Goal: Transaction & Acquisition: Purchase product/service

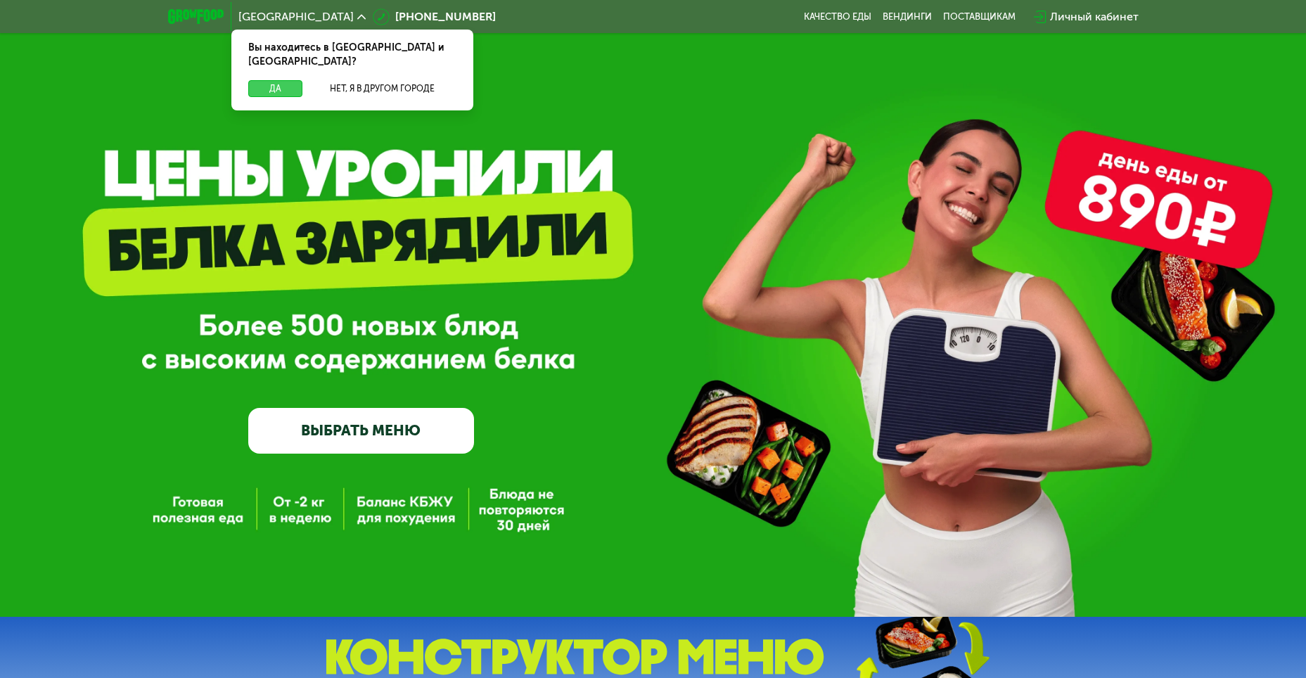
click at [277, 80] on button "Да" at bounding box center [275, 88] width 54 height 17
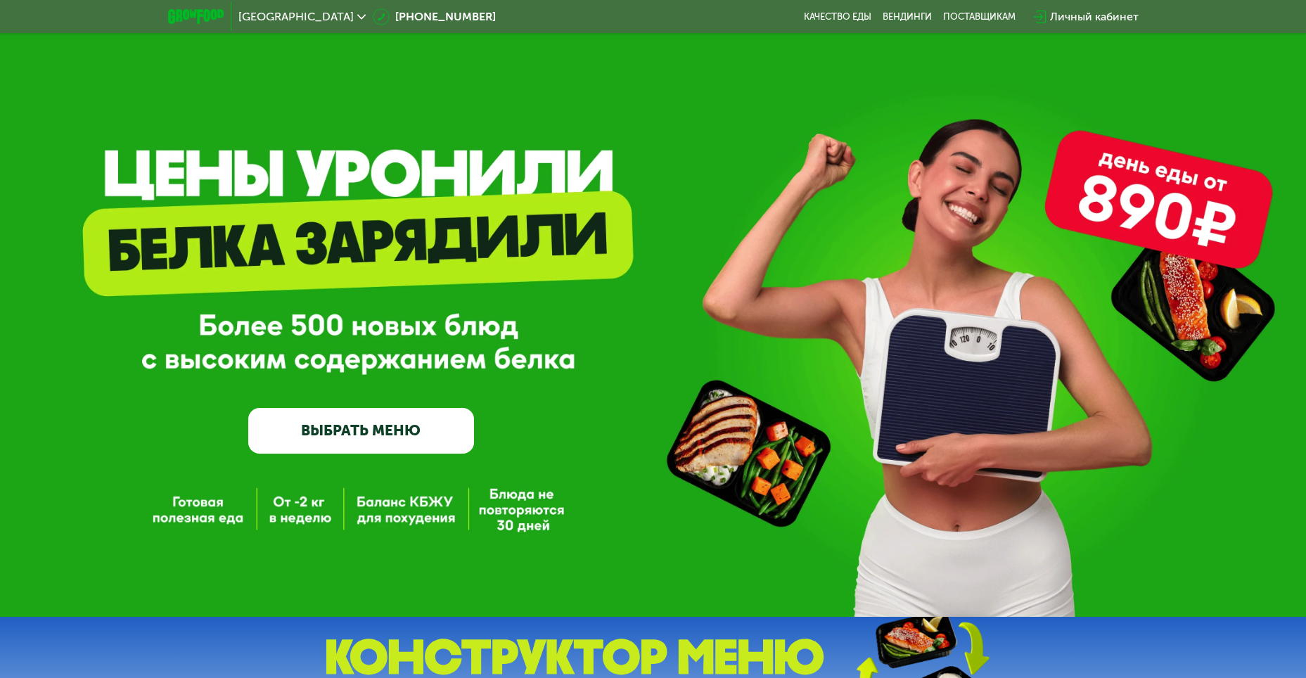
click at [367, 443] on link "ВЫБРАТЬ МЕНЮ" at bounding box center [361, 430] width 226 height 45
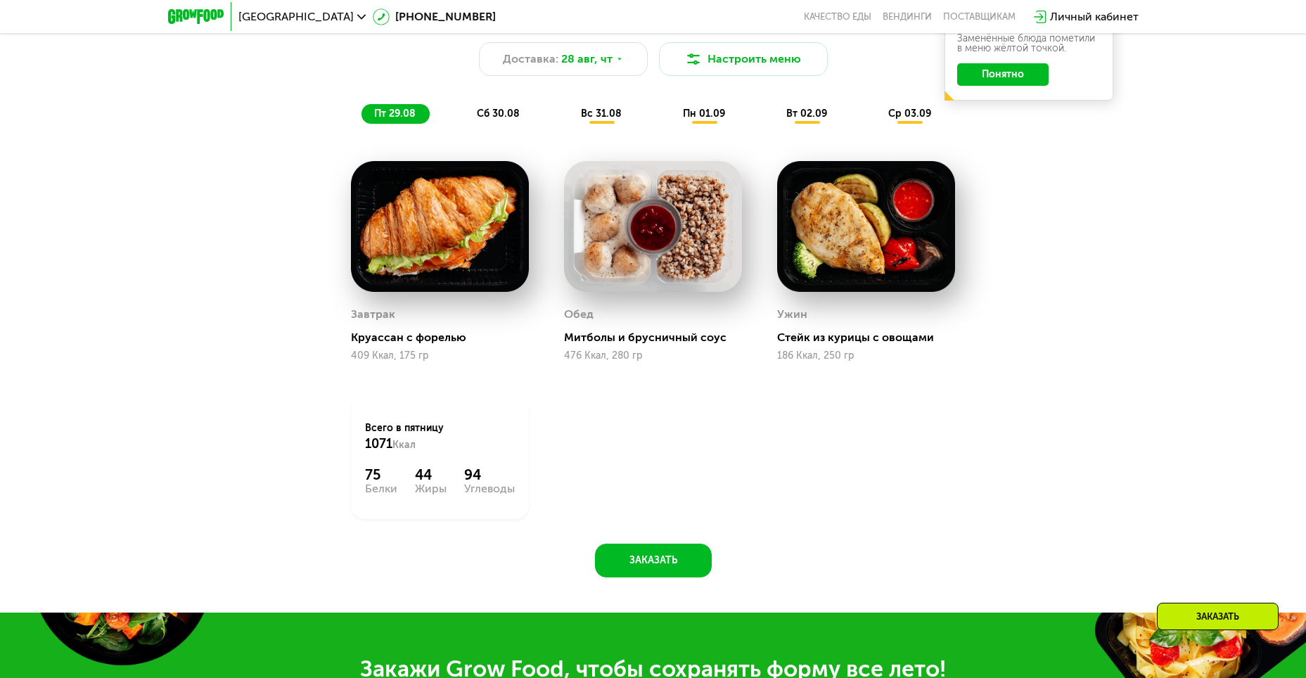
scroll to position [744, 0]
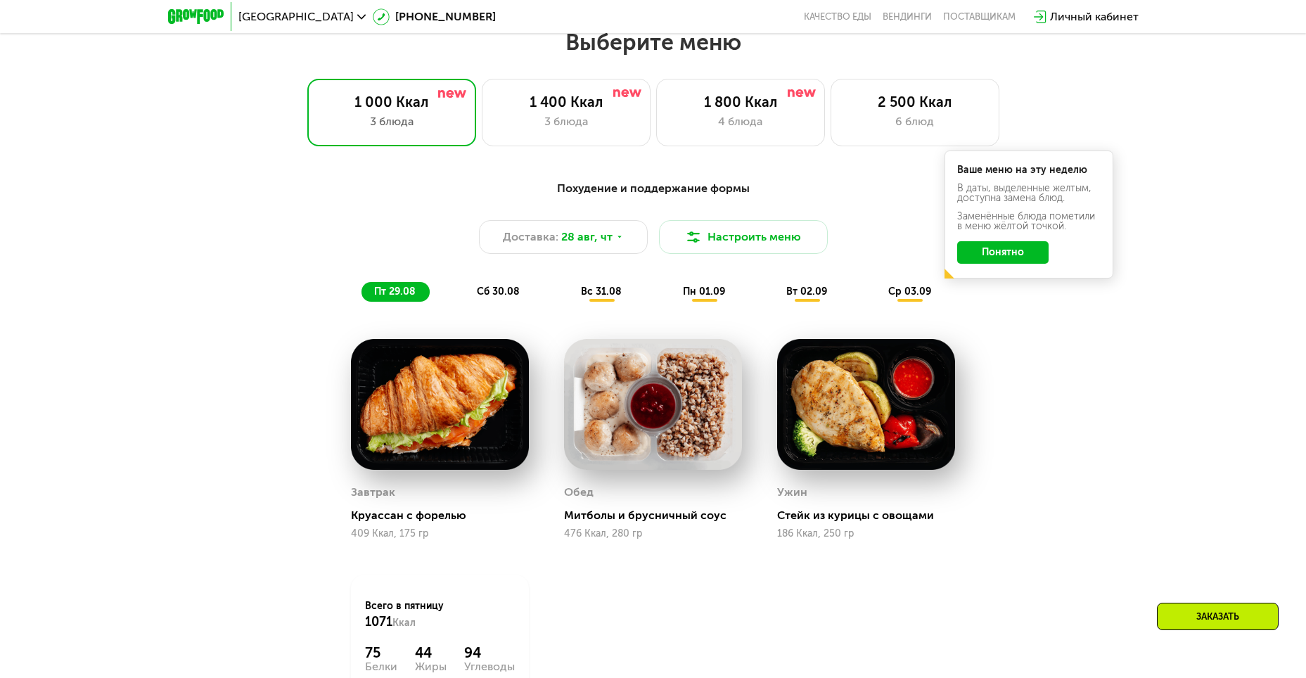
click at [504, 298] on span "сб 30.08" at bounding box center [498, 292] width 43 height 12
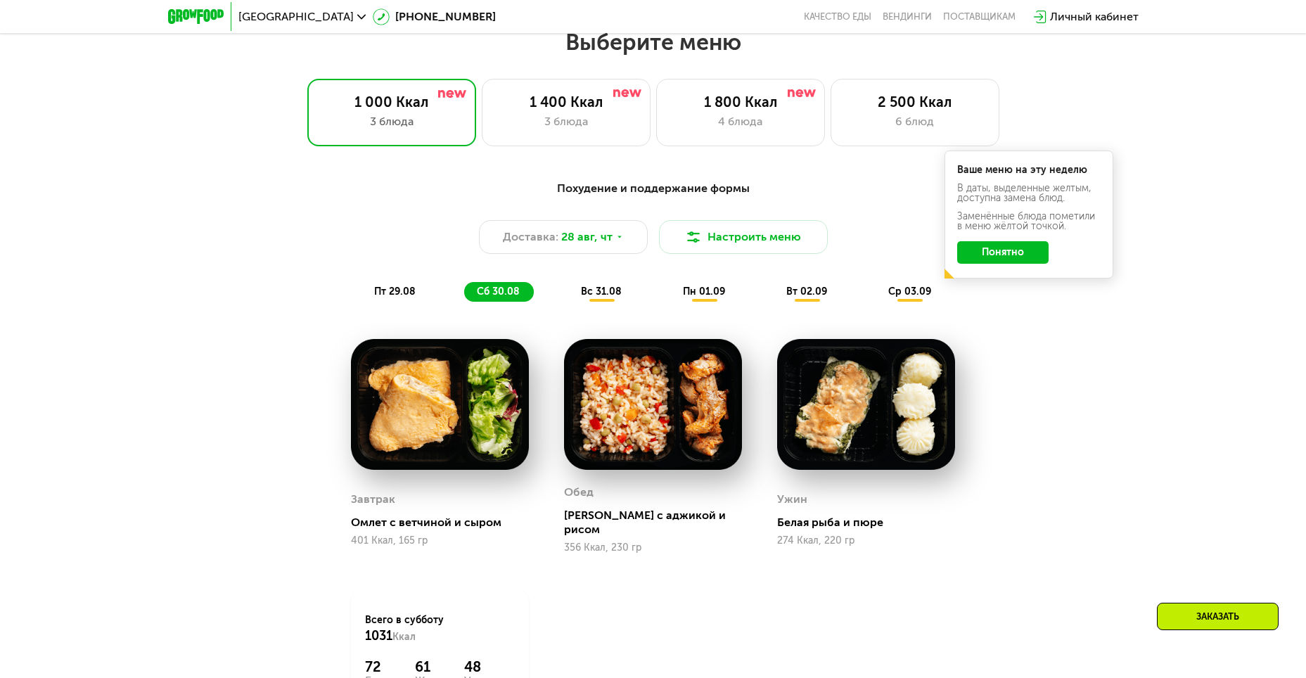
click at [614, 298] on span "вс 31.08" at bounding box center [601, 292] width 41 height 12
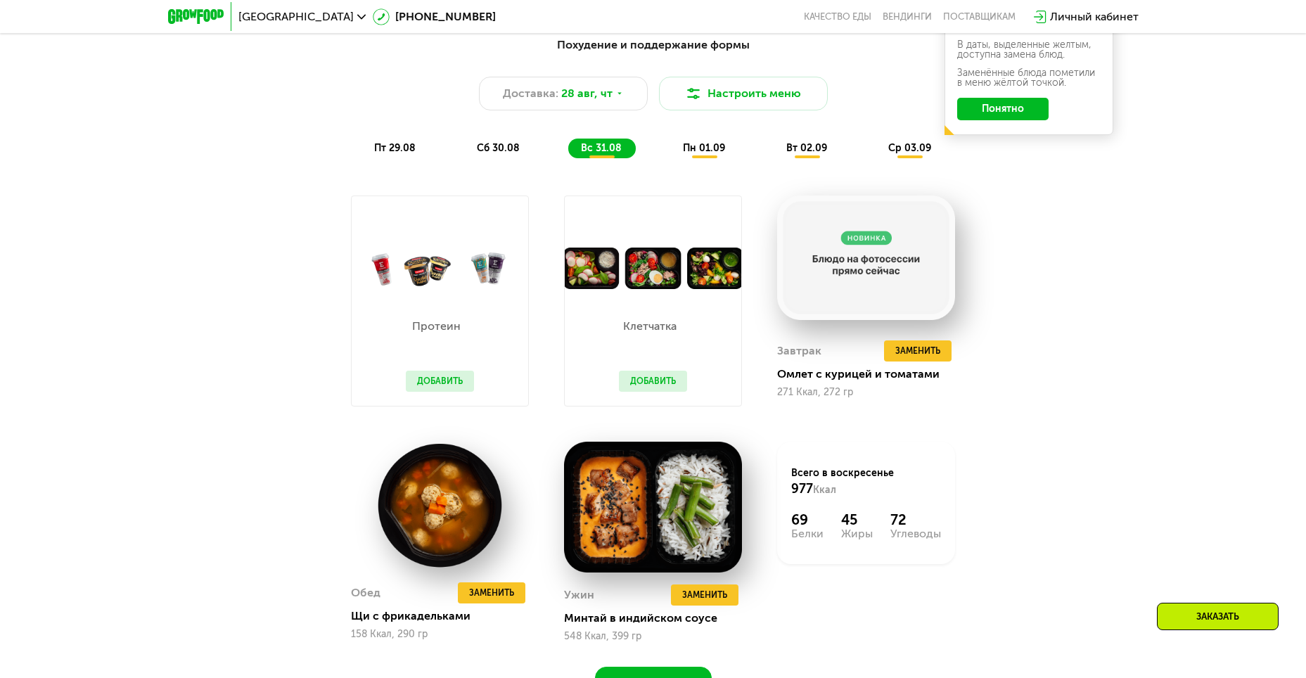
scroll to position [884, 0]
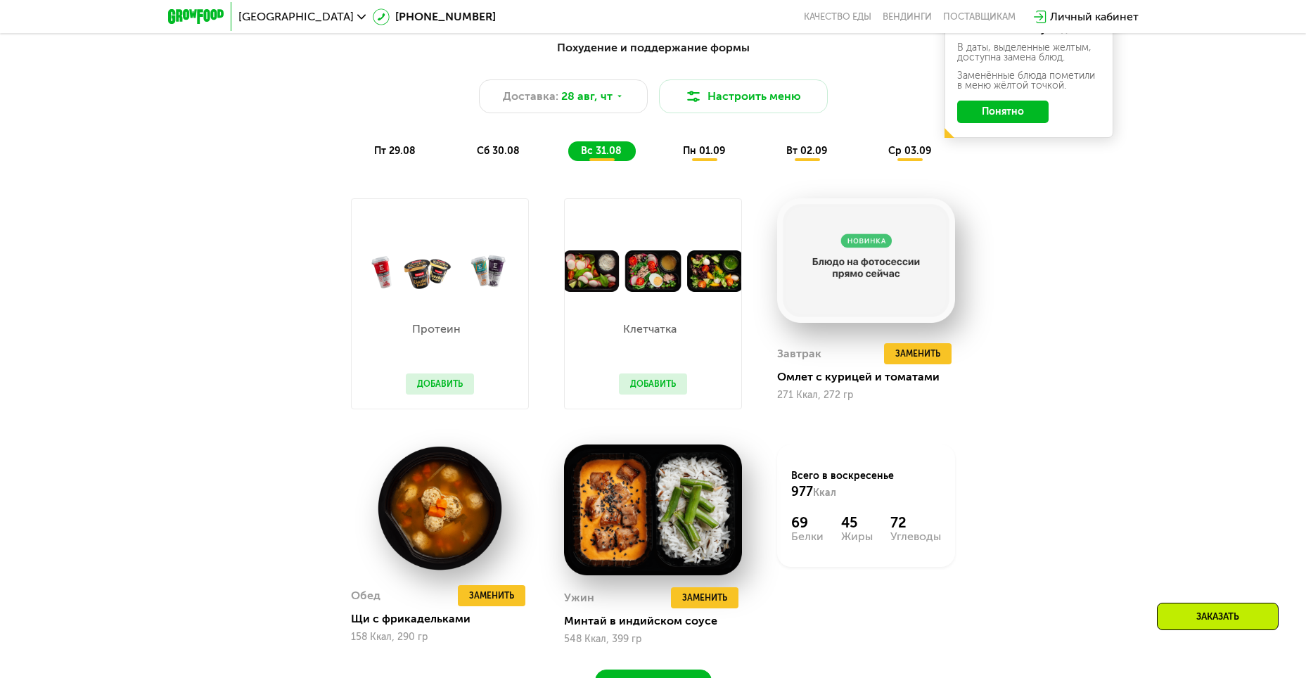
click at [1105, 274] on div "Похудение и поддержание формы Доставка: [DATE] Настроить меню пт 29.08 сб 30.08…" at bounding box center [653, 379] width 1306 height 719
click at [630, 388] on button "Добавить" at bounding box center [653, 384] width 68 height 21
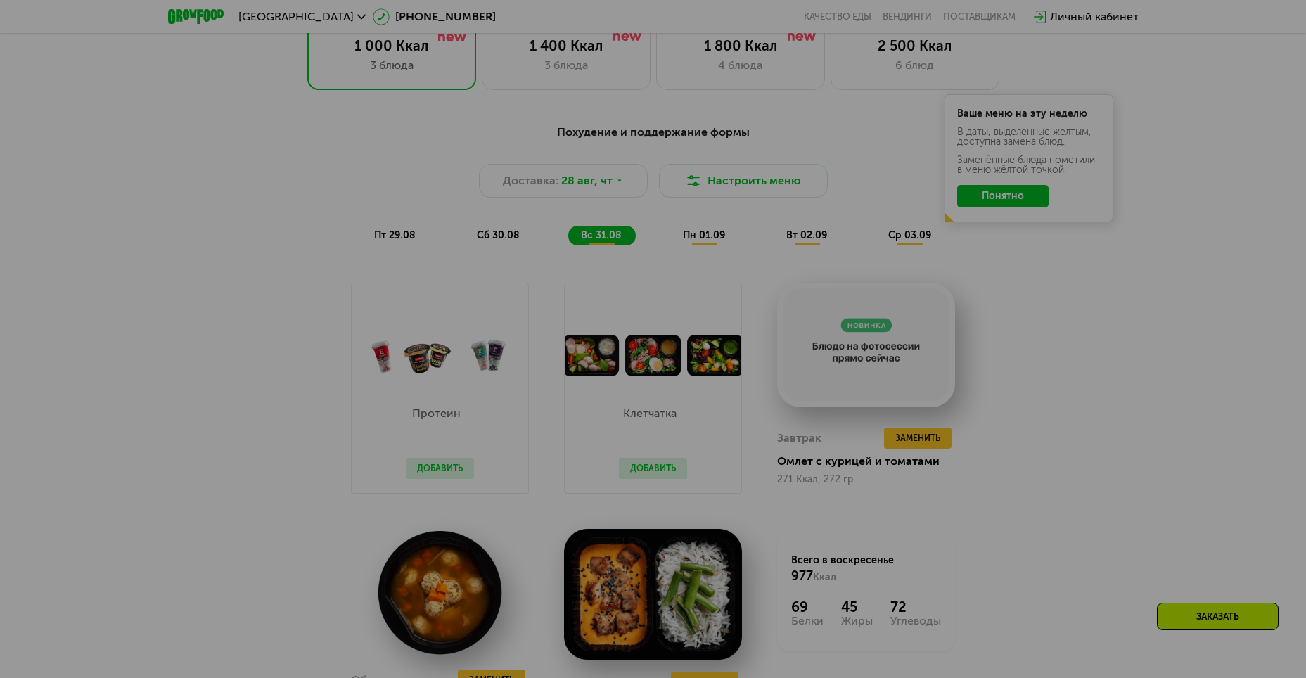
scroll to position [673, 0]
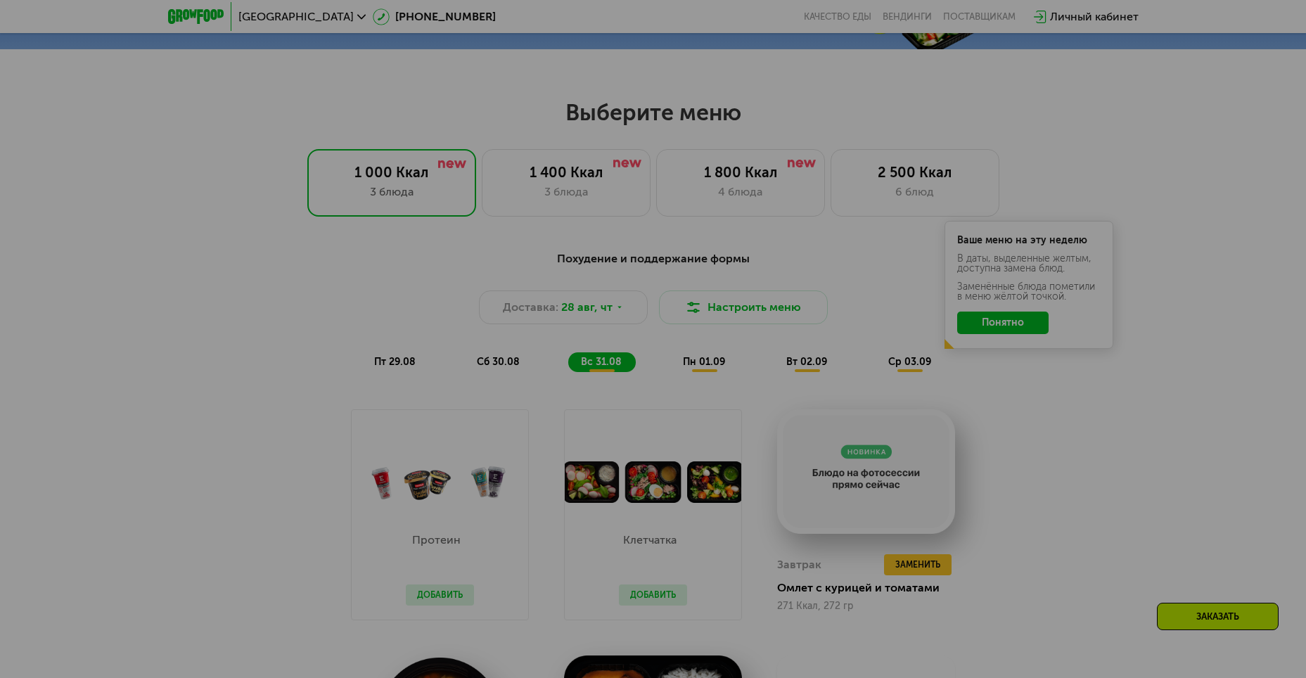
click at [999, 325] on div at bounding box center [653, 339] width 1306 height 678
click at [1028, 331] on div at bounding box center [653, 339] width 1306 height 678
click at [1179, 338] on div at bounding box center [653, 339] width 1306 height 678
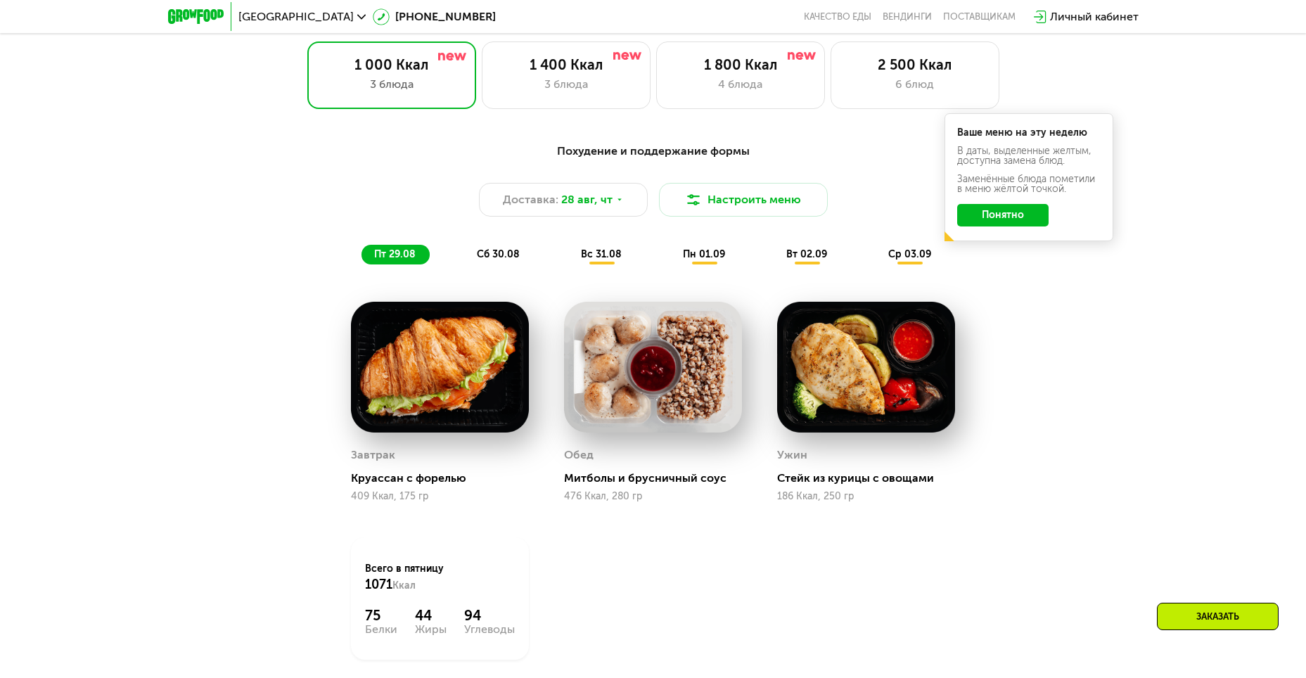
scroll to position [633, 0]
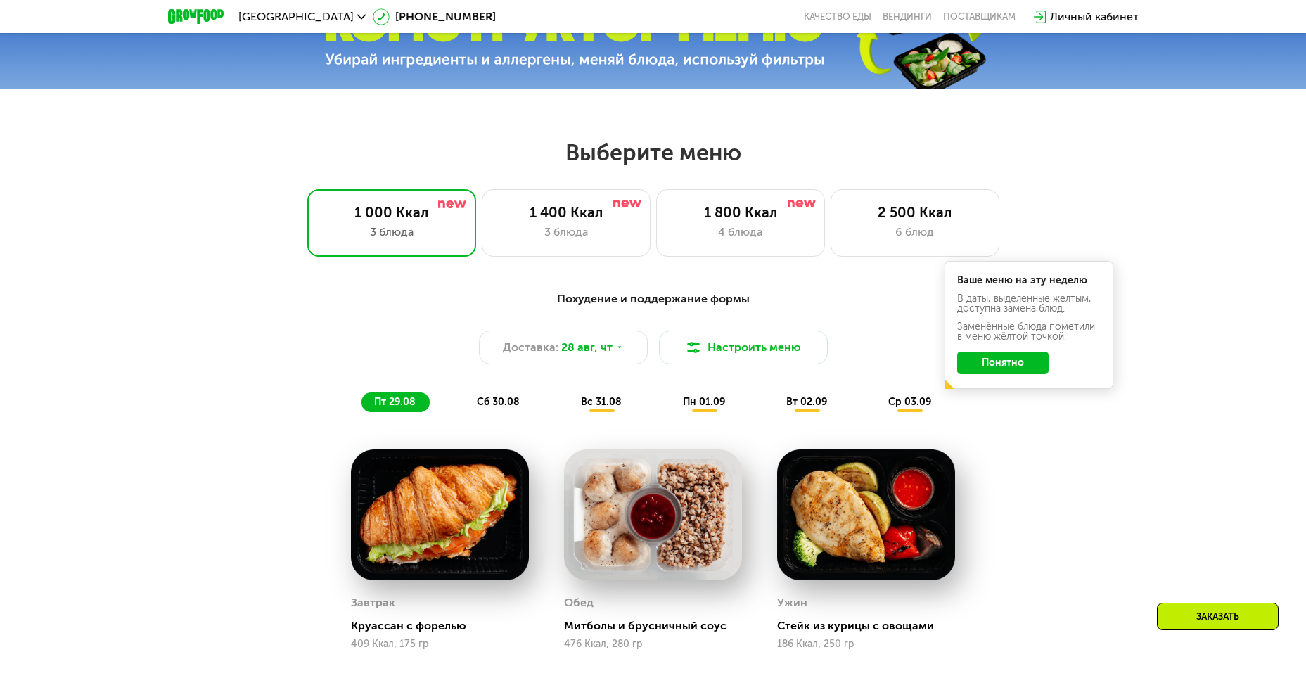
click at [1036, 367] on button "Понятно" at bounding box center [1002, 363] width 91 height 23
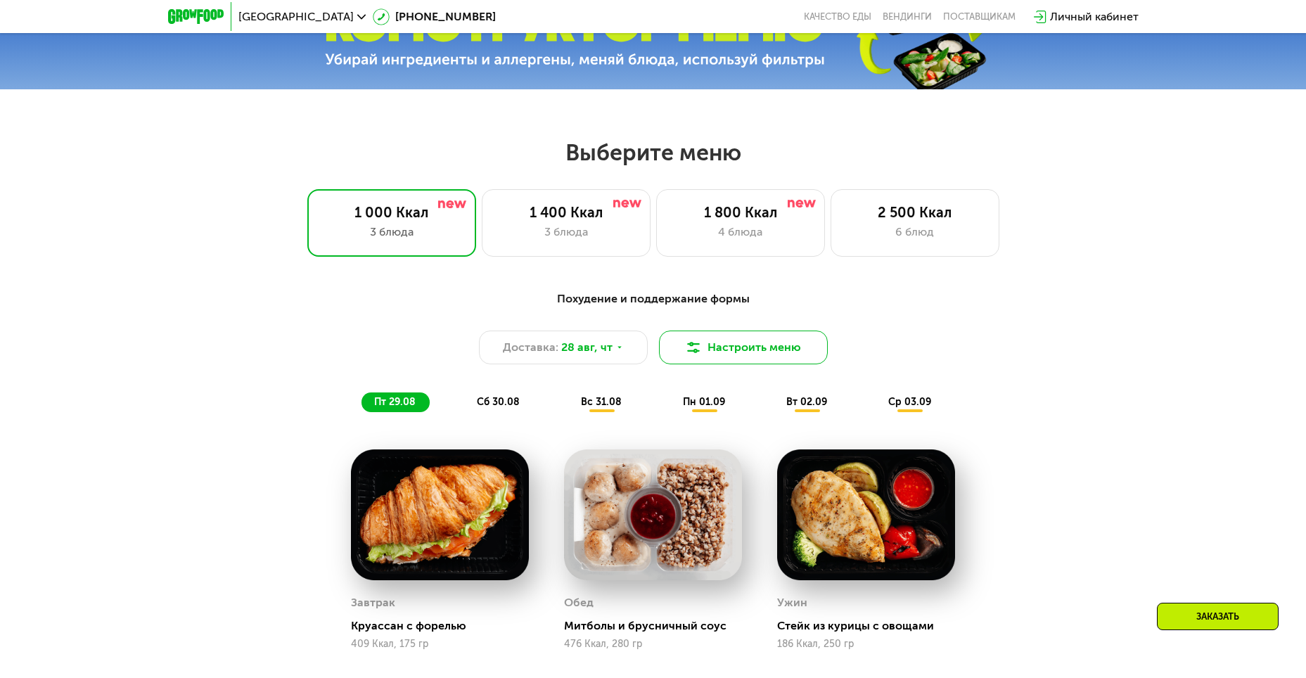
click at [767, 343] on button "Настроить меню" at bounding box center [743, 348] width 169 height 34
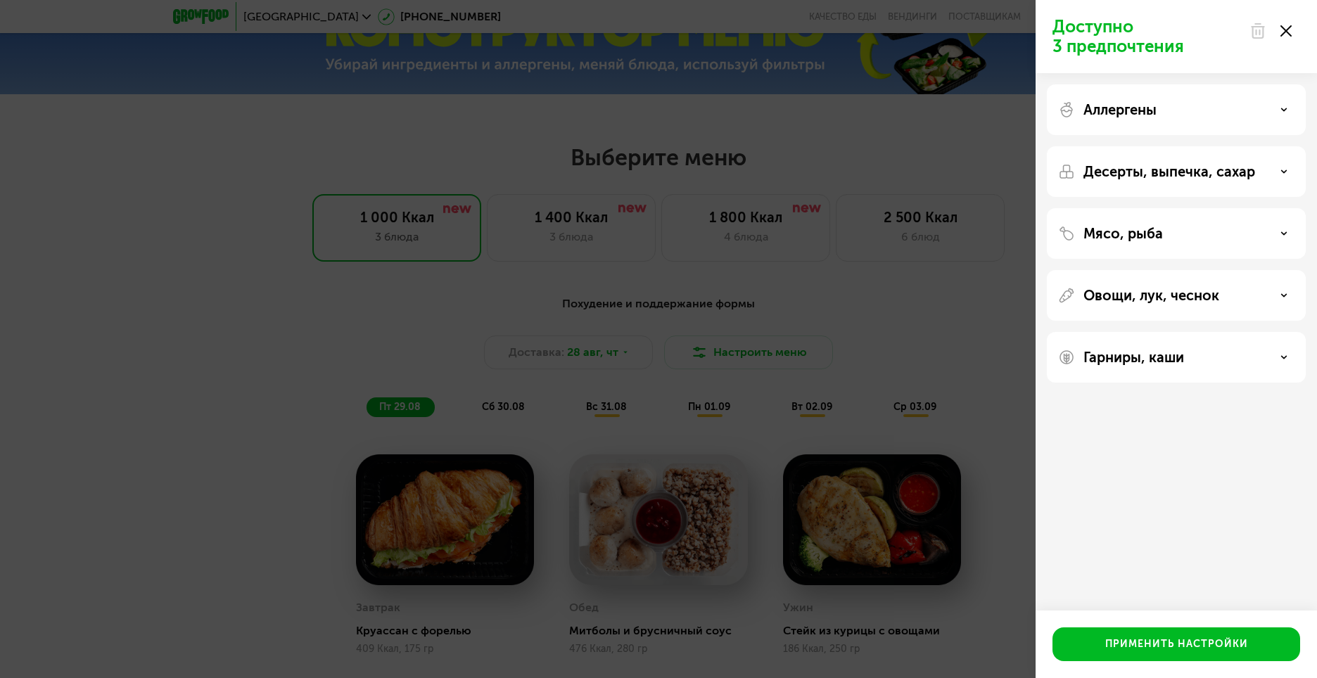
click at [1104, 174] on p "Десерты, выпечка, сахар" at bounding box center [1169, 171] width 172 height 17
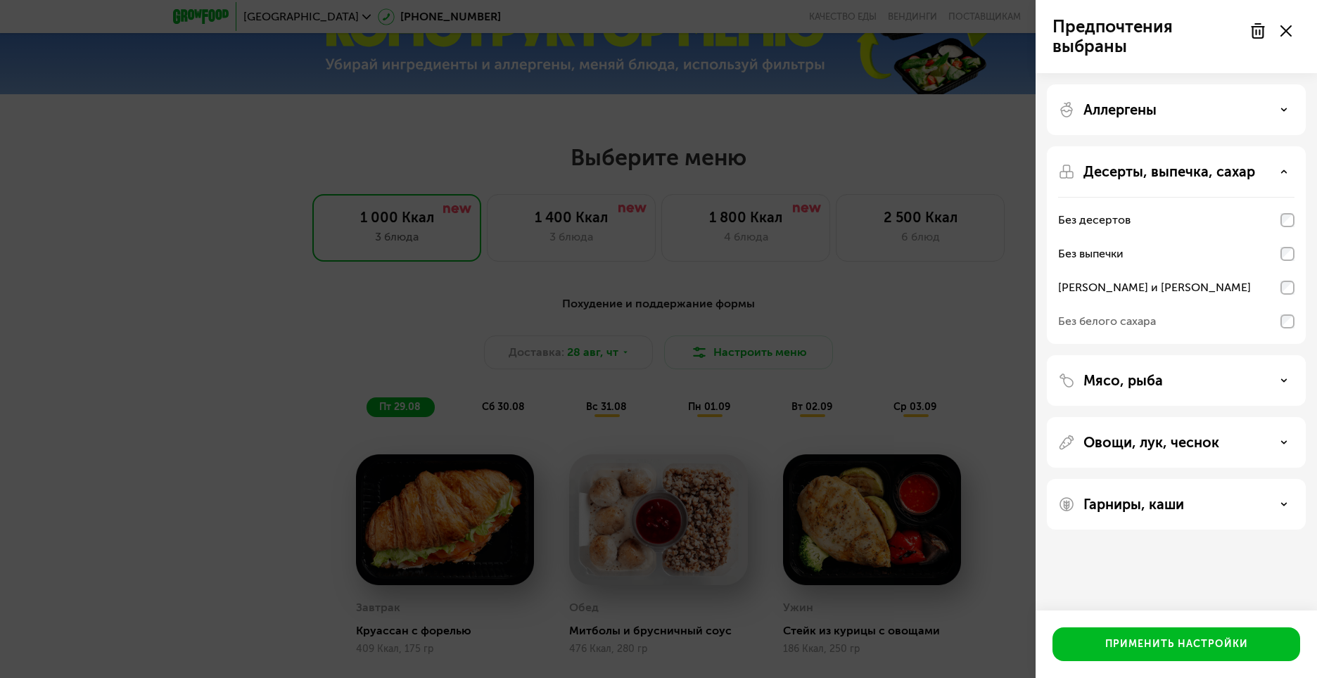
click at [1285, 176] on div "Десерты, выпечка, сахар" at bounding box center [1176, 171] width 236 height 17
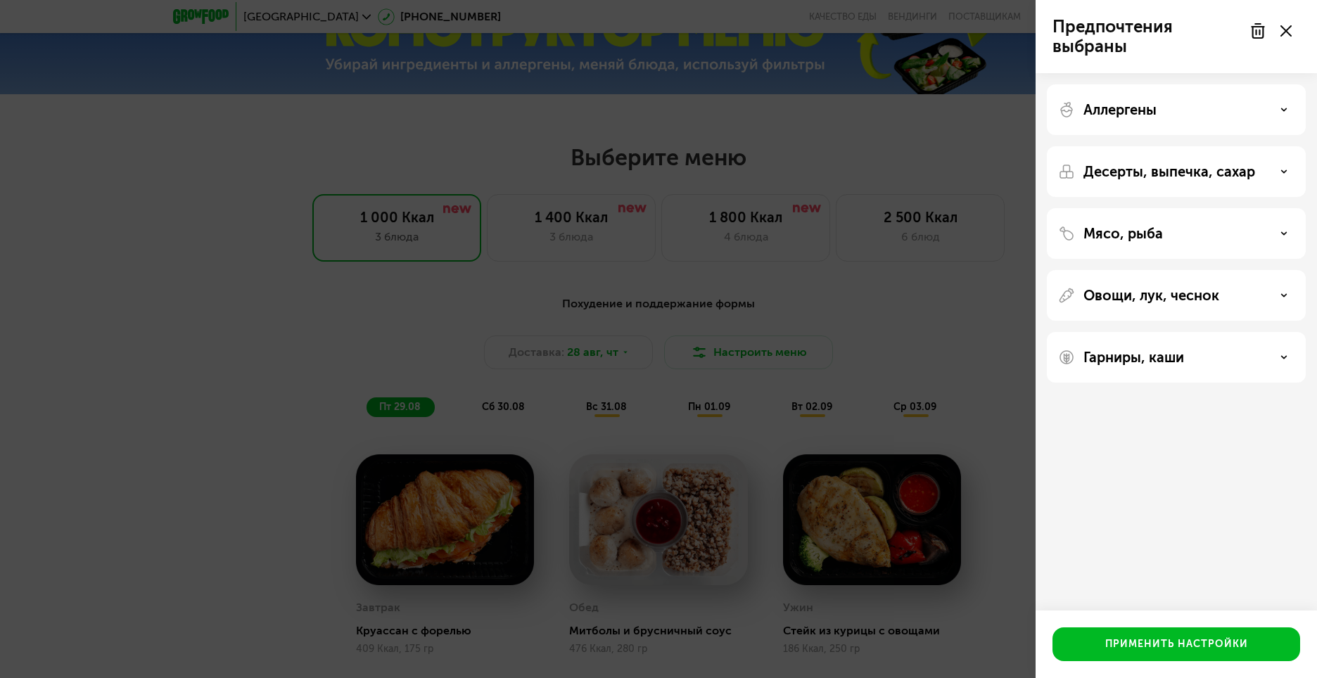
drag, startPoint x: 1290, startPoint y: 103, endPoint x: 1285, endPoint y: 114, distance: 12.3
click at [1289, 105] on div "Аллергены" at bounding box center [1176, 109] width 236 height 17
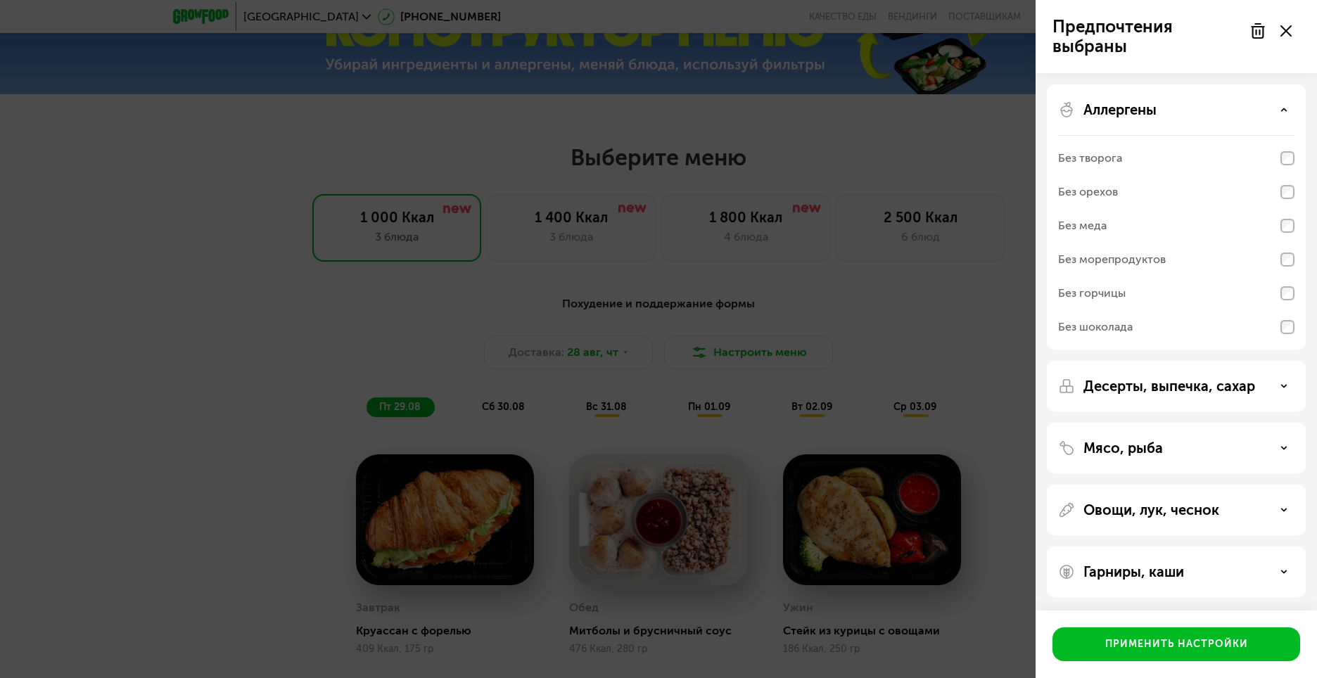
click at [1285, 114] on div "Аллергены" at bounding box center [1176, 109] width 236 height 17
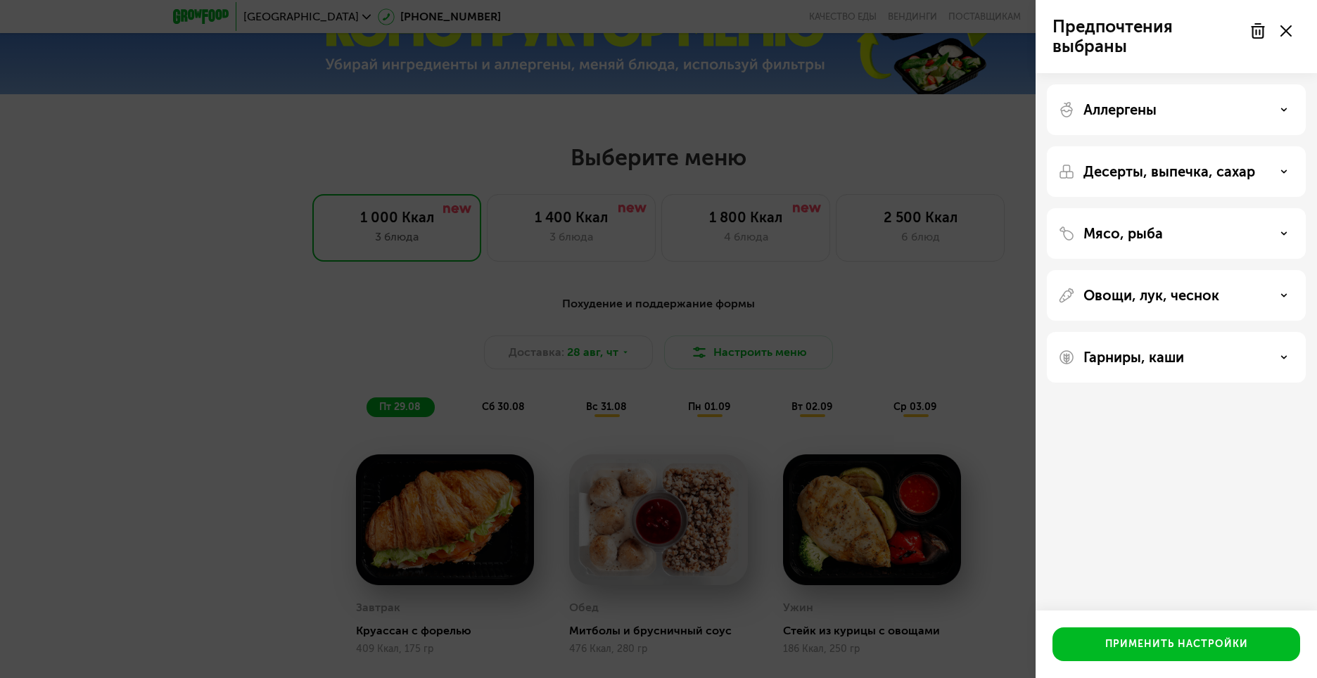
click at [1285, 114] on div "Аллергены" at bounding box center [1176, 109] width 236 height 17
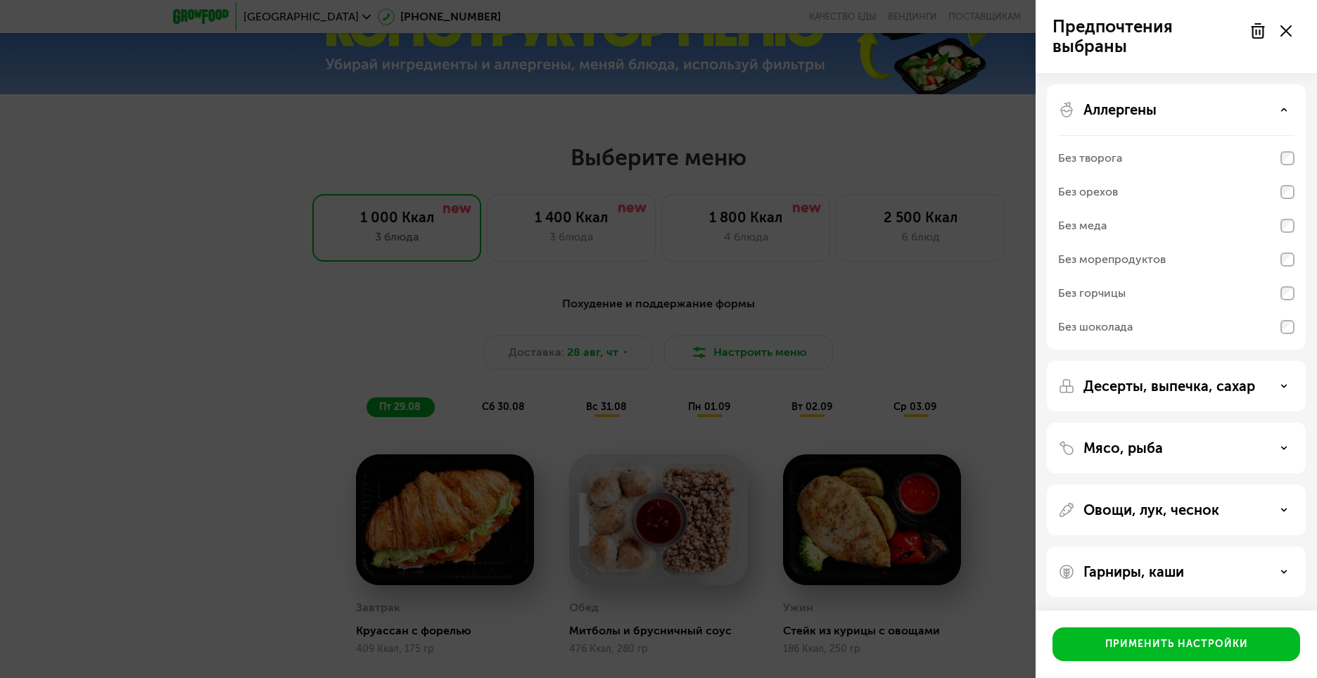
click at [1285, 114] on div "Аллергены" at bounding box center [1176, 109] width 236 height 17
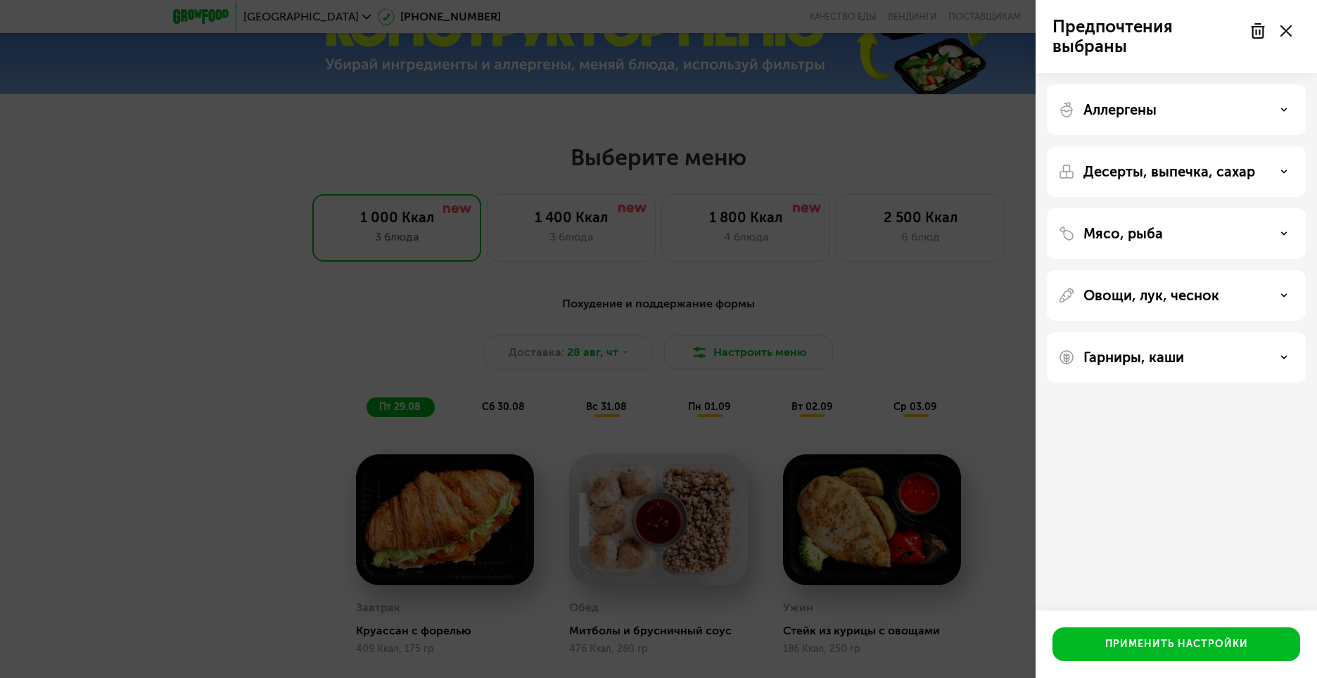
click at [1244, 228] on div "Мясо, рыба" at bounding box center [1176, 233] width 236 height 17
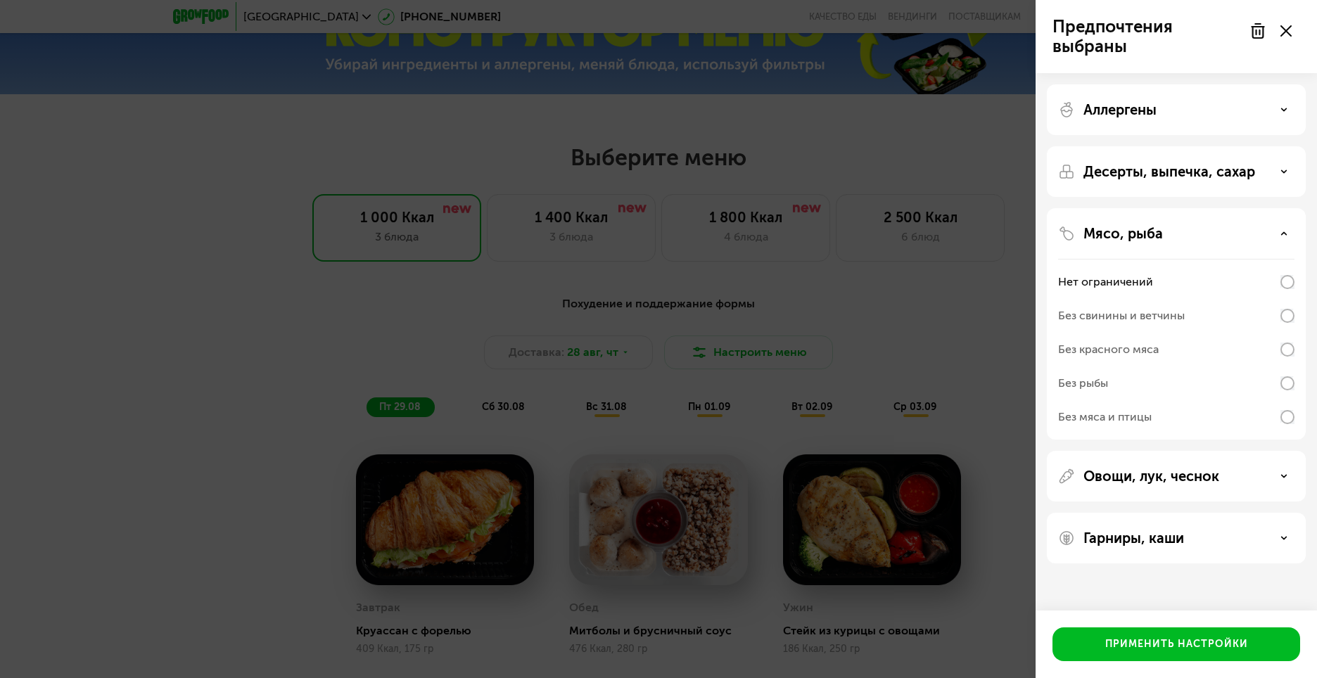
click at [1244, 228] on div "Мясо, рыба" at bounding box center [1176, 233] width 236 height 17
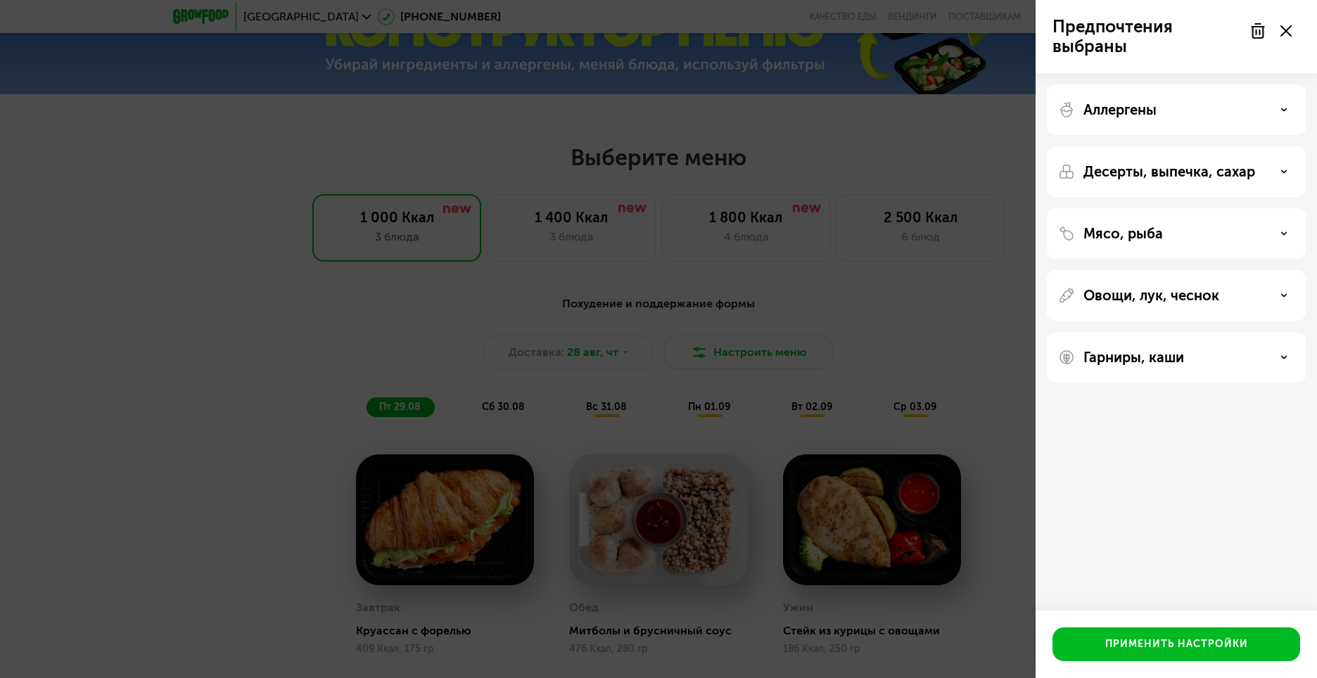
click at [1234, 298] on div "Овощи, лук, чеснок" at bounding box center [1176, 295] width 236 height 17
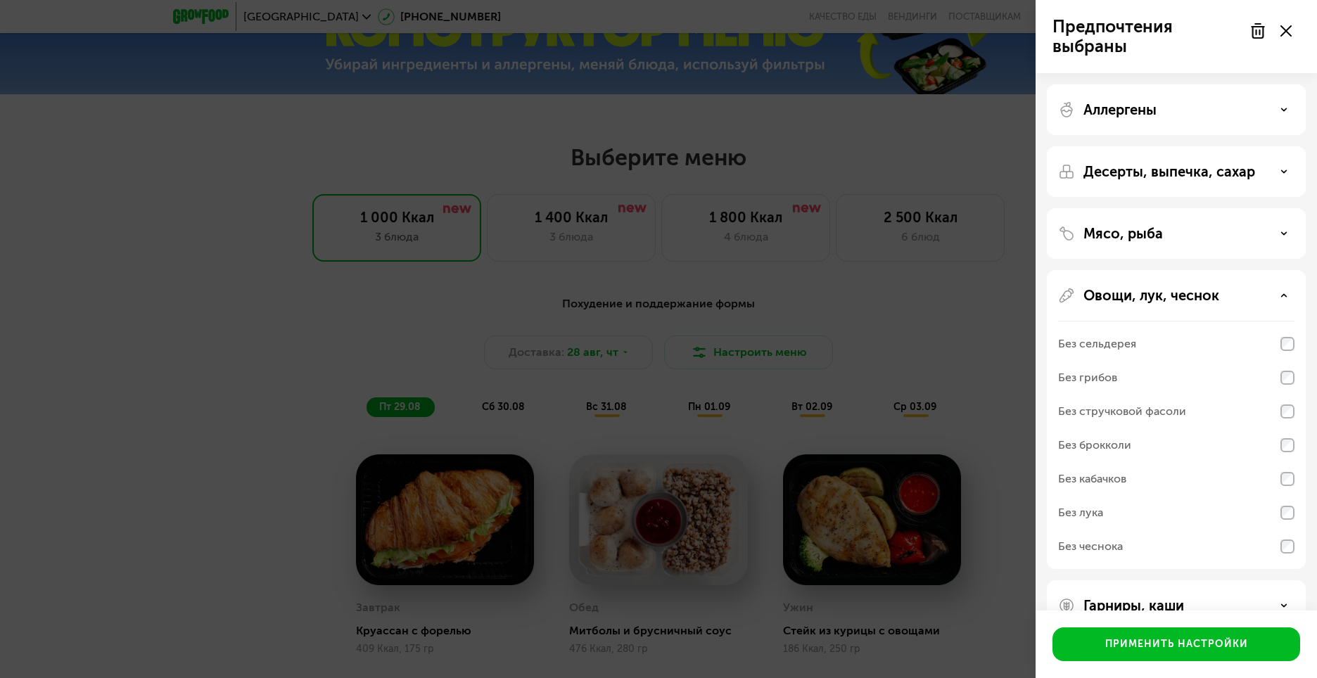
click at [1234, 298] on div "Овощи, лук, чеснок" at bounding box center [1176, 295] width 236 height 17
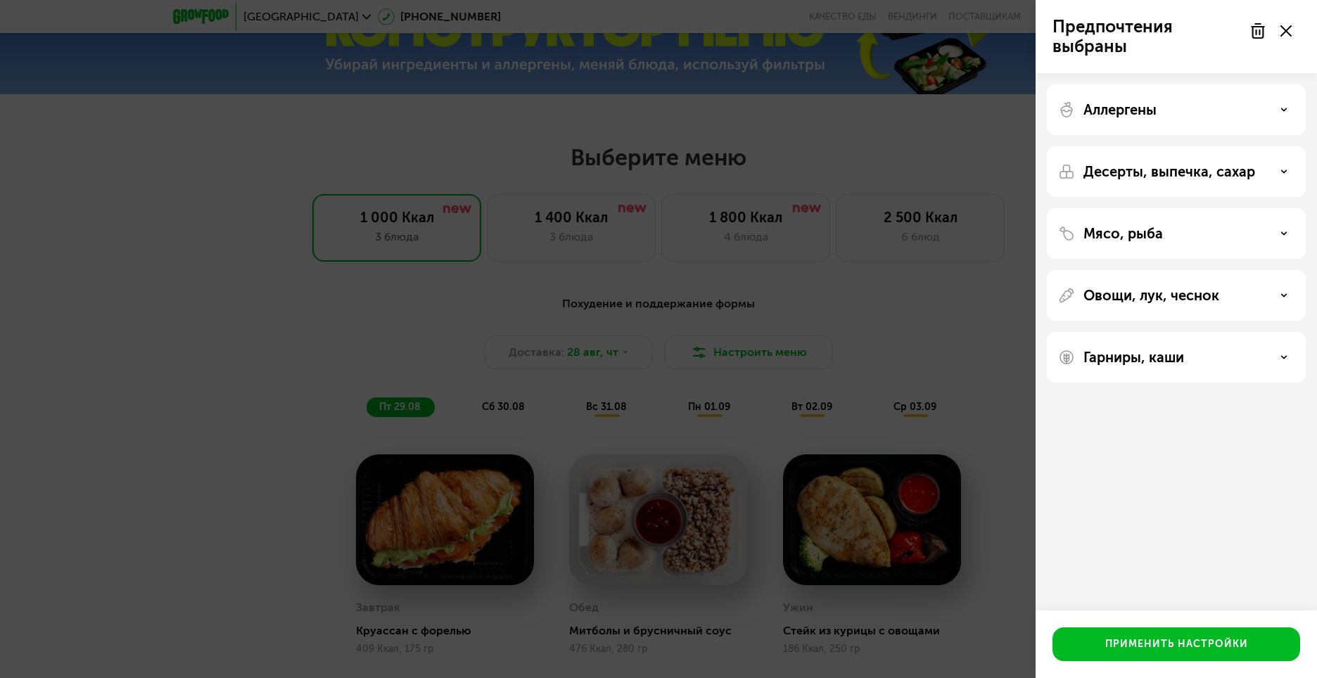
click at [1195, 359] on div "Гарниры, каши" at bounding box center [1176, 357] width 236 height 17
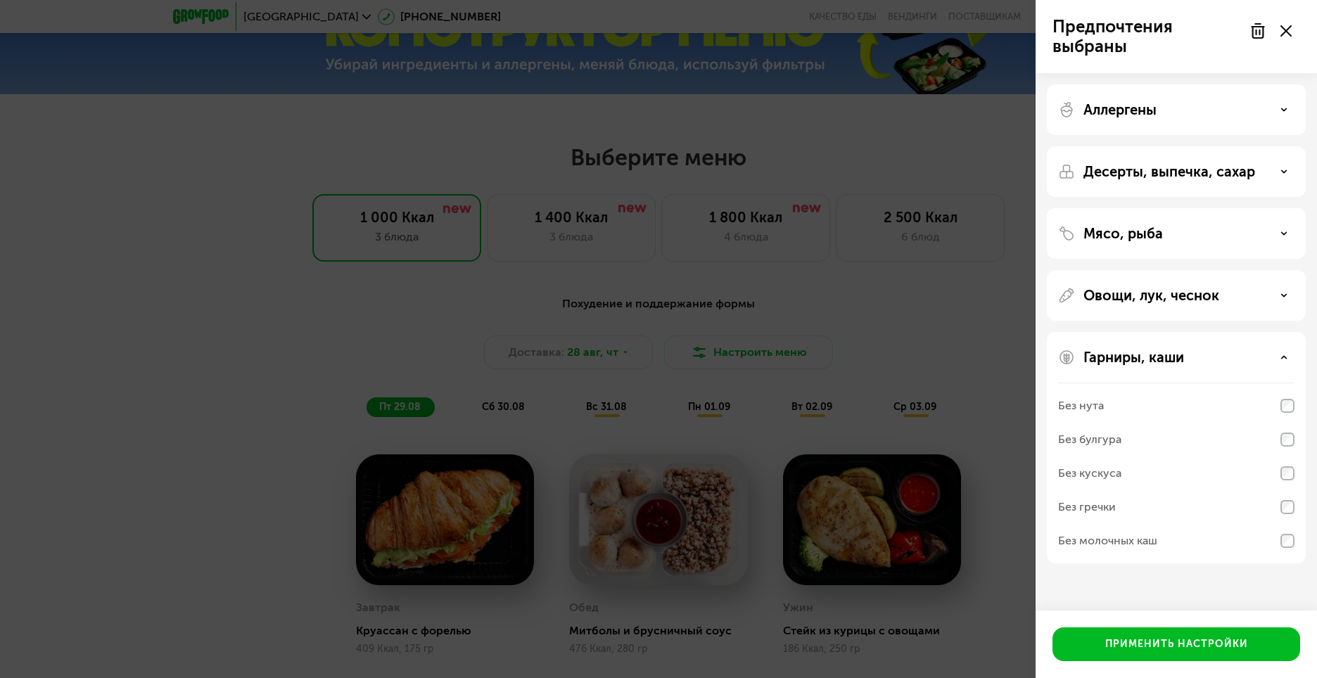
click at [1283, 524] on div "Без гречки" at bounding box center [1176, 541] width 236 height 34
click at [1162, 644] on div "Применить настройки" at bounding box center [1176, 644] width 143 height 14
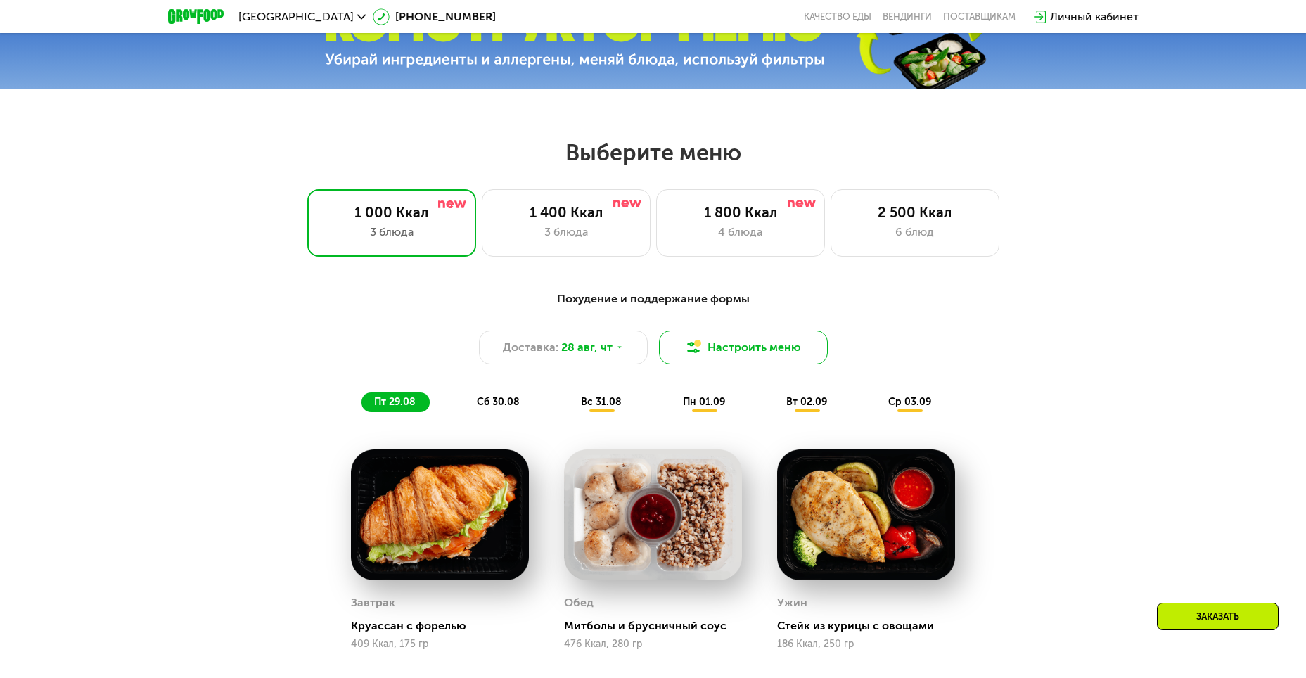
click at [775, 358] on button "Настроить меню" at bounding box center [743, 348] width 169 height 34
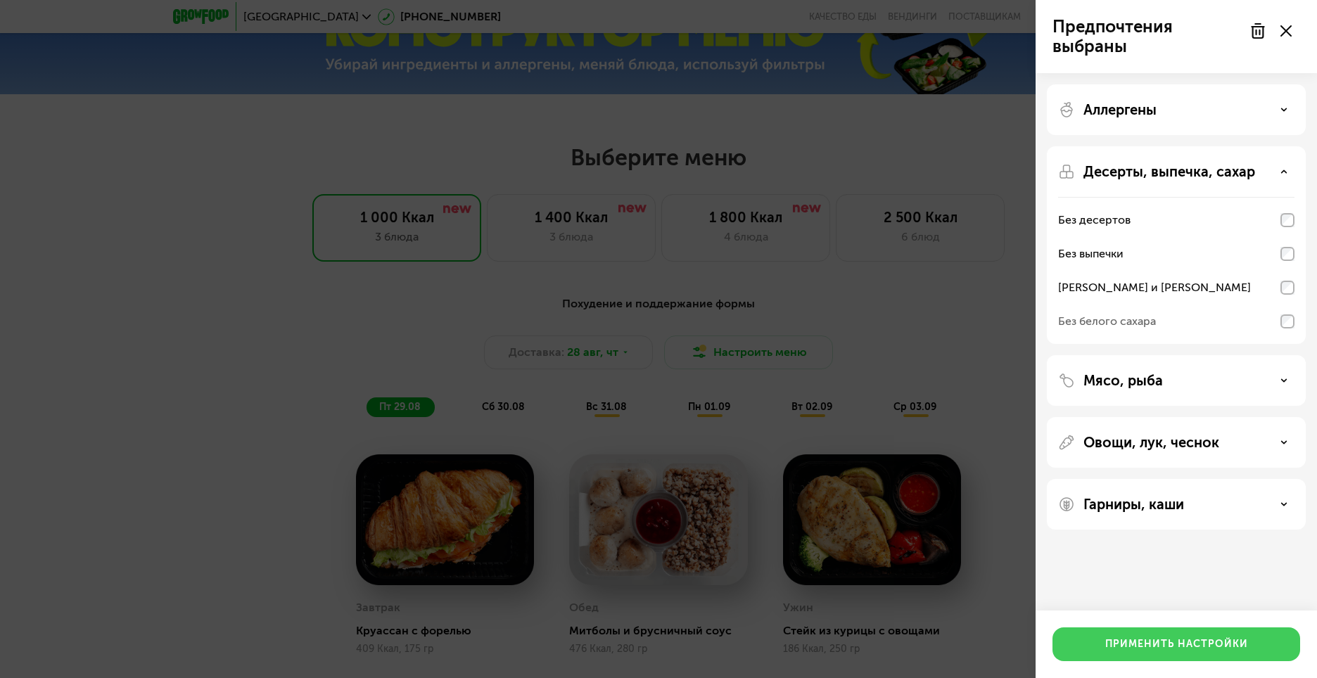
click at [1156, 643] on div "Применить настройки" at bounding box center [1176, 644] width 143 height 14
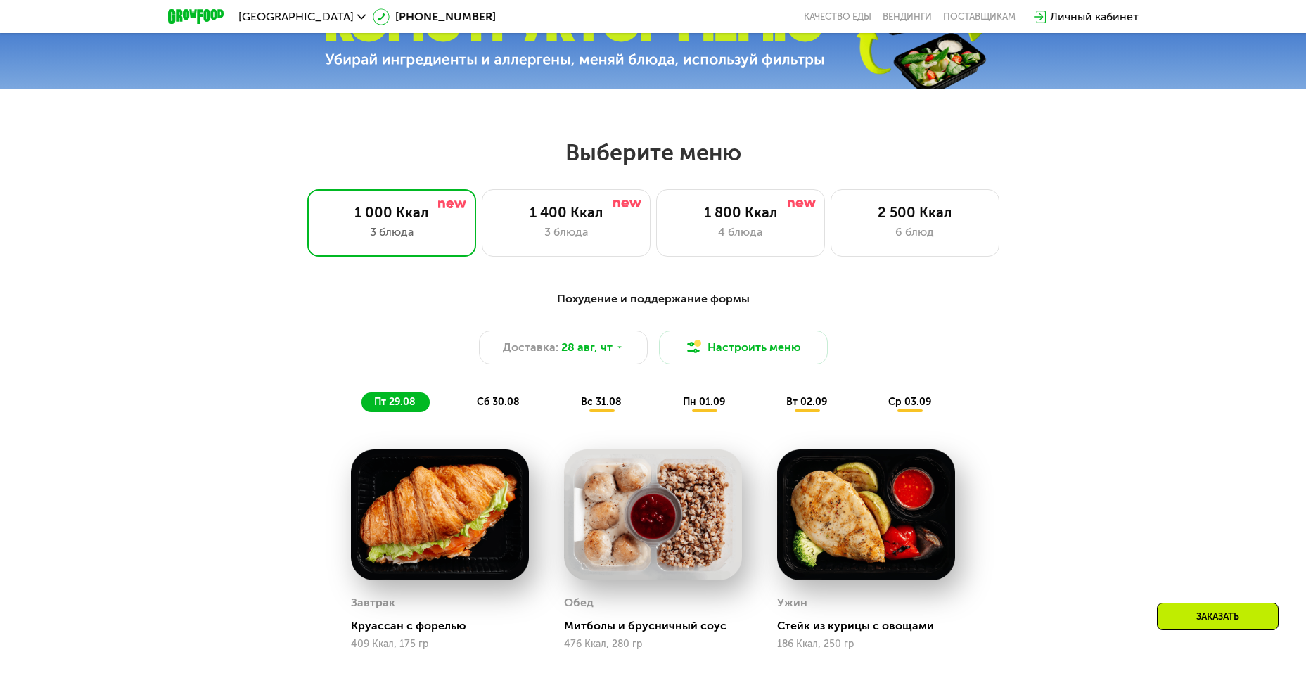
click at [568, 402] on div "сб 30.08" at bounding box center [602, 403] width 68 height 20
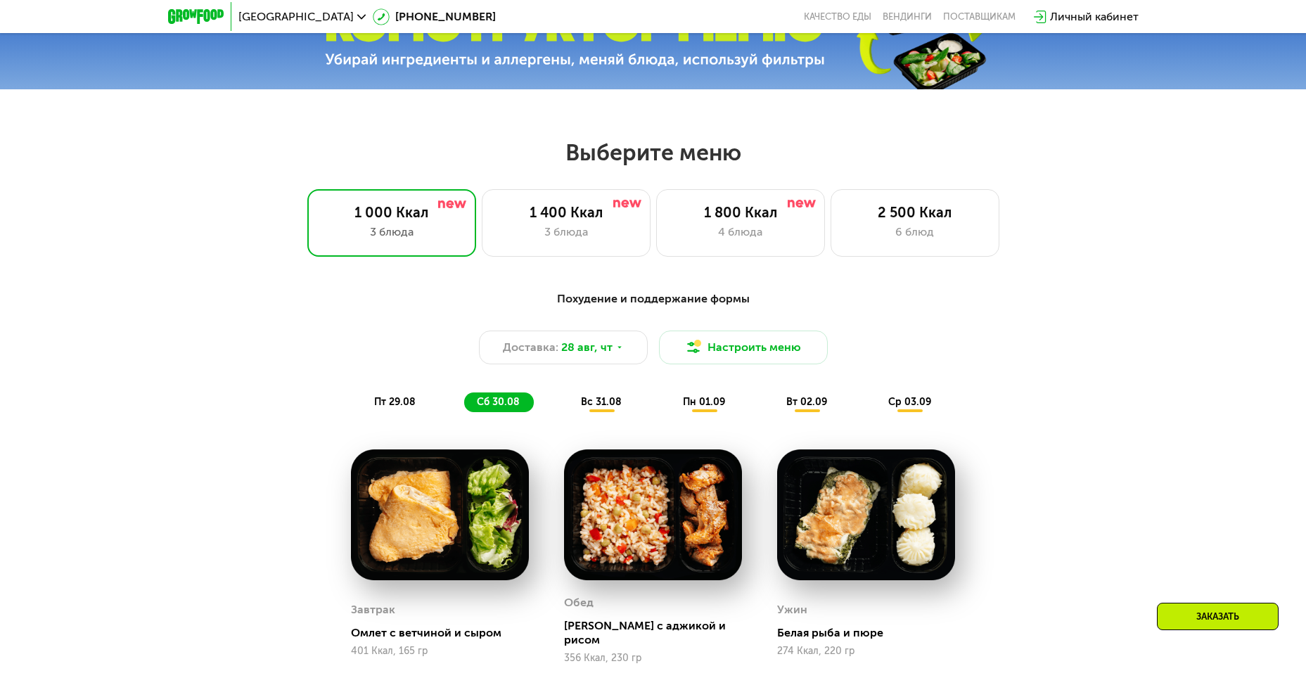
click at [592, 405] on span "вс 31.08" at bounding box center [601, 402] width 41 height 12
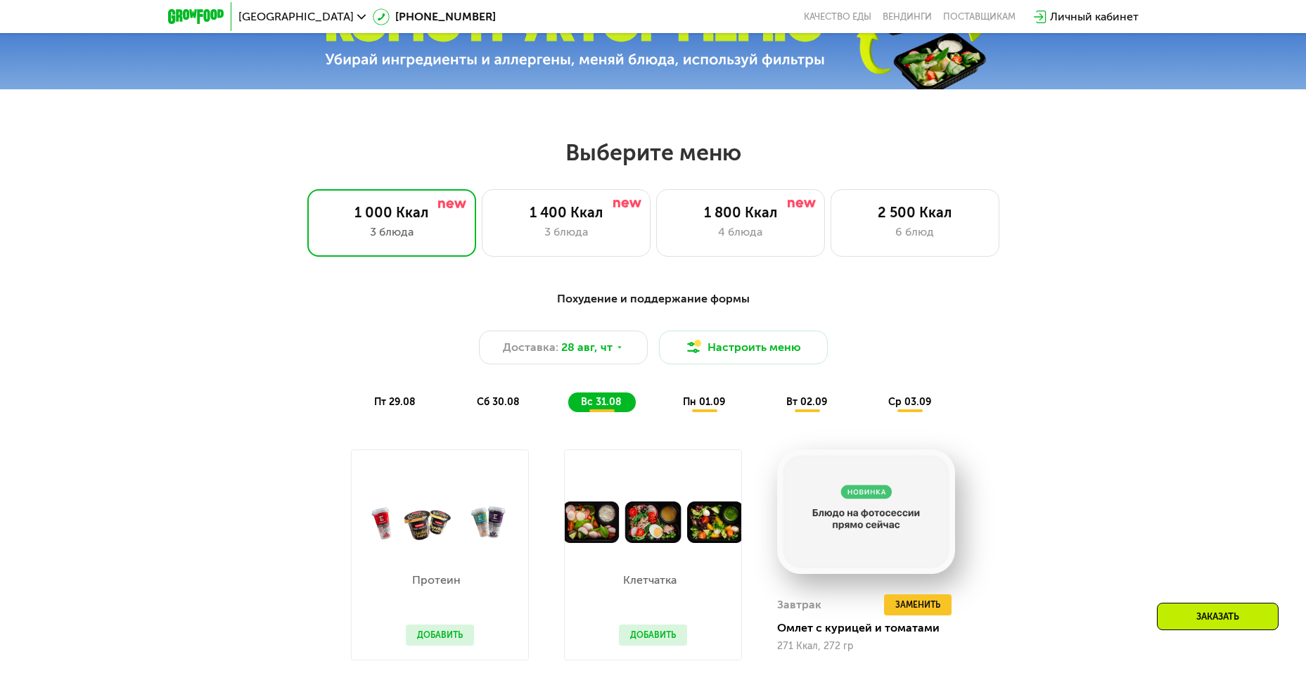
click at [696, 408] on span "пн 01.09" at bounding box center [704, 402] width 42 height 12
click at [807, 408] on span "вт 02.09" at bounding box center [807, 402] width 41 height 12
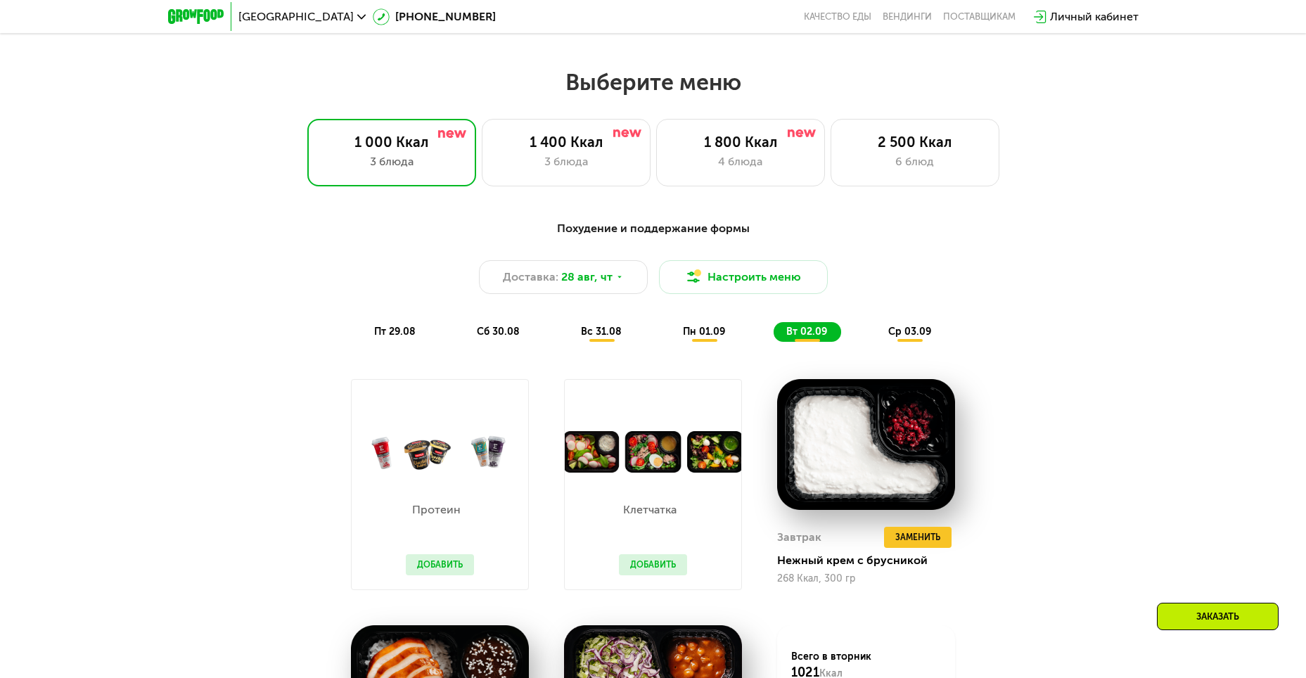
scroll to position [915, 0]
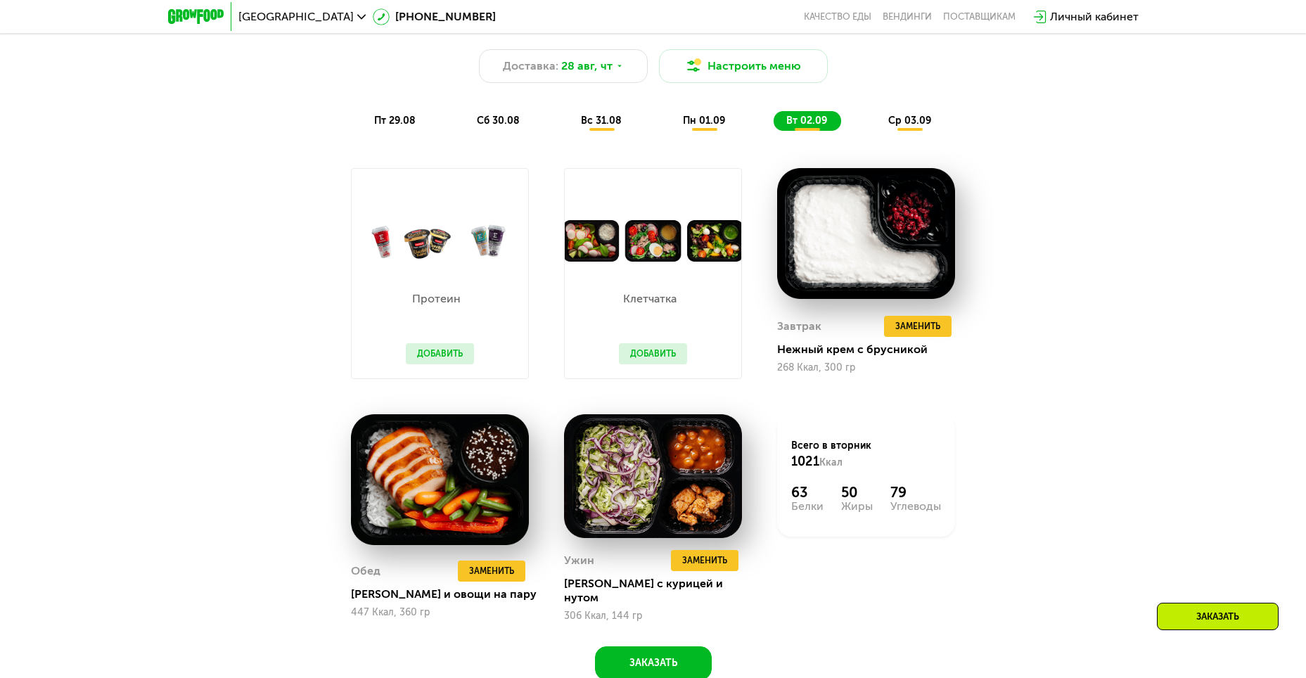
click at [909, 127] on span "ср 03.09" at bounding box center [910, 121] width 43 height 12
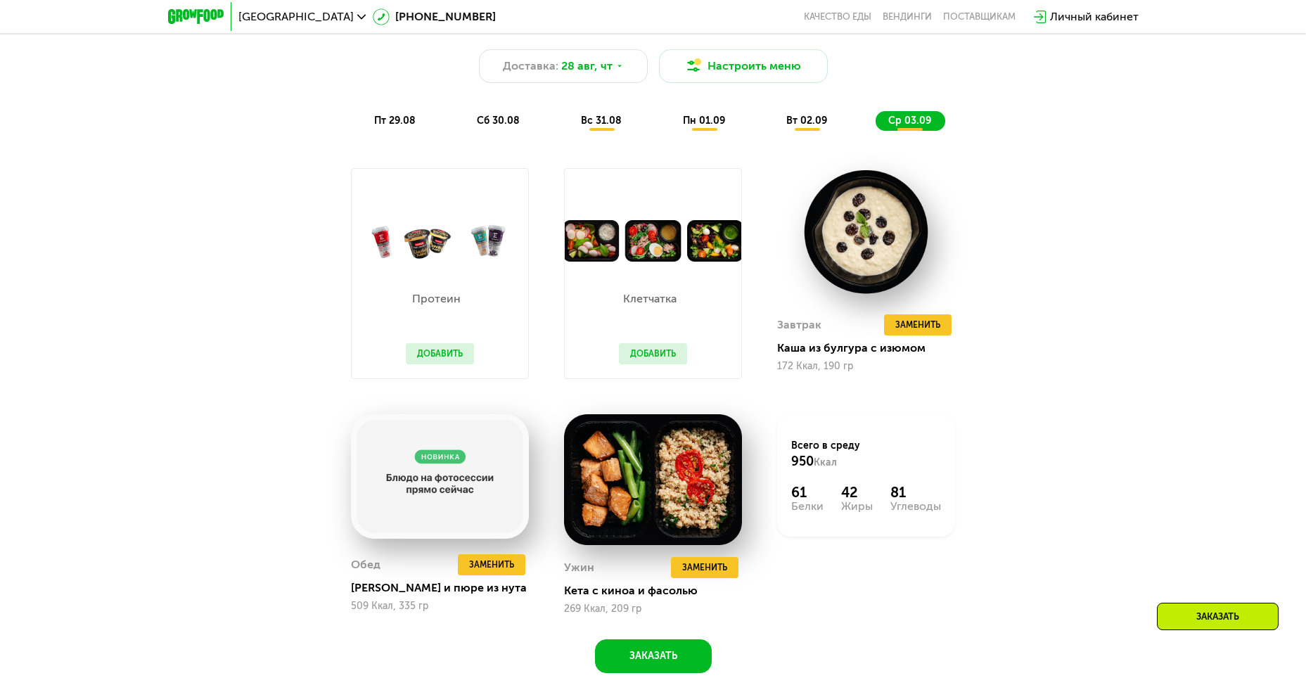
click at [638, 364] on button "Добавить" at bounding box center [653, 353] width 68 height 21
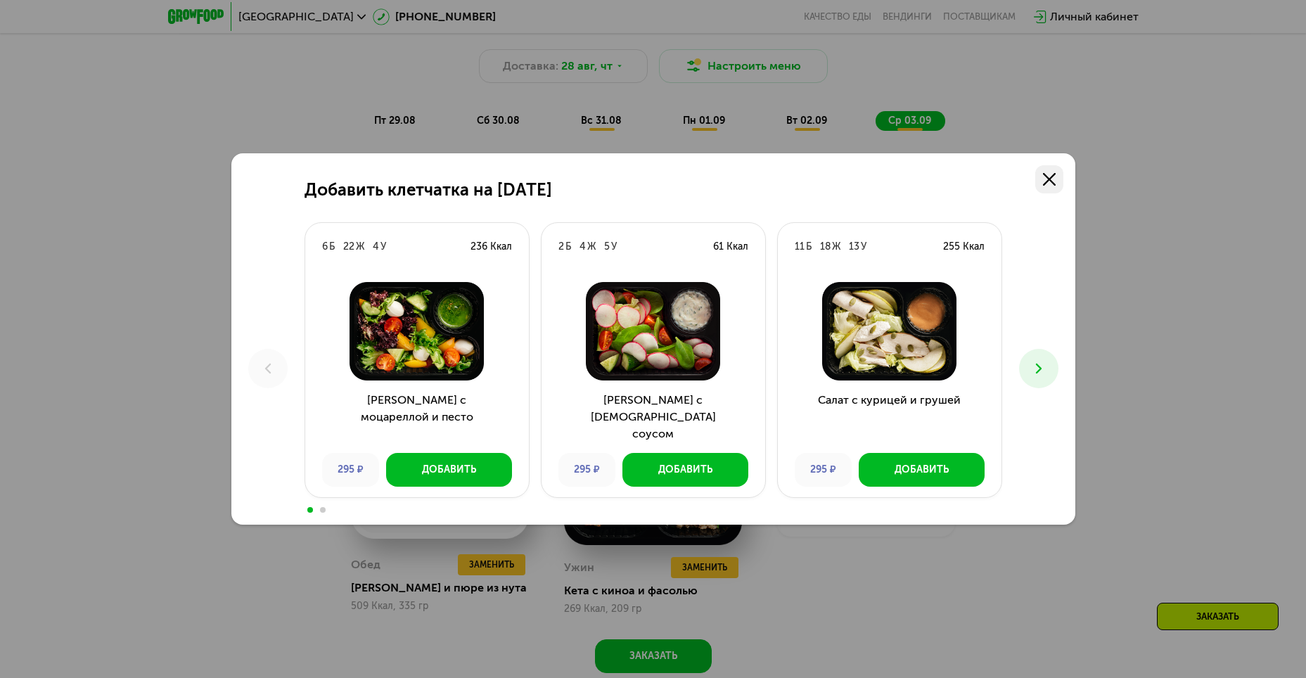
click at [1050, 179] on use at bounding box center [1049, 179] width 13 height 13
